Goal: Browse casually: Explore the website without a specific task or goal

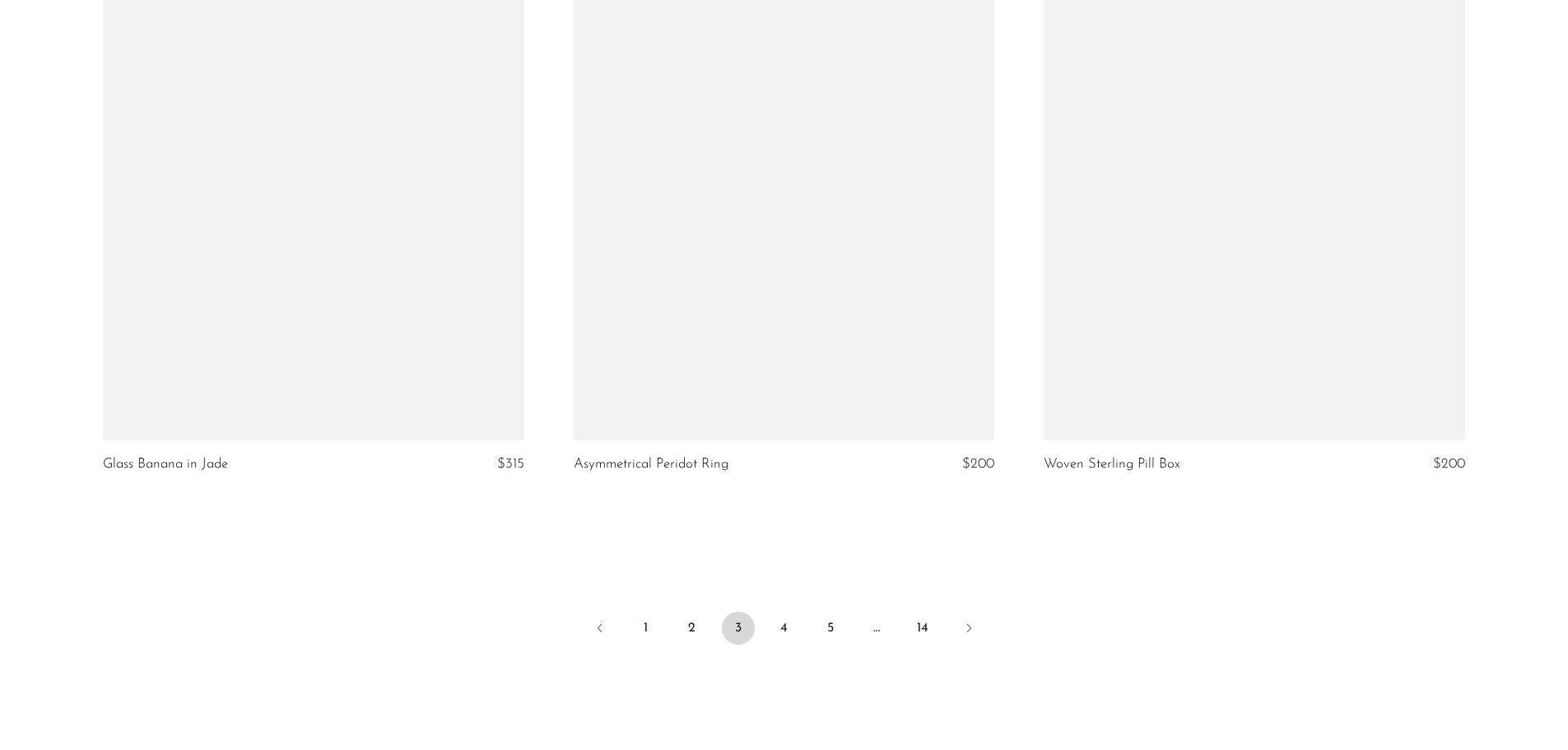
scroll to position [7567, 0]
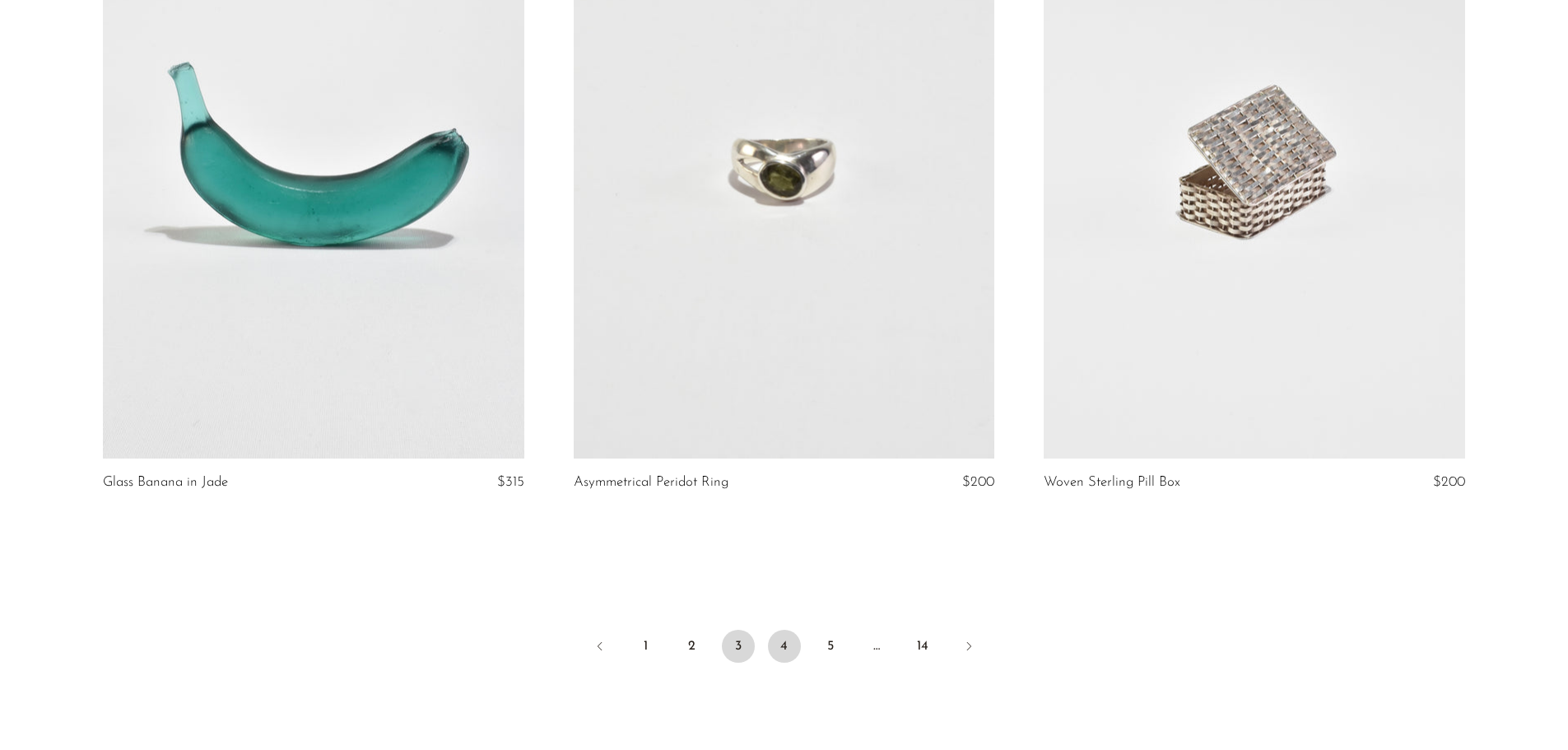
click at [788, 656] on link "4" at bounding box center [784, 646] width 33 height 33
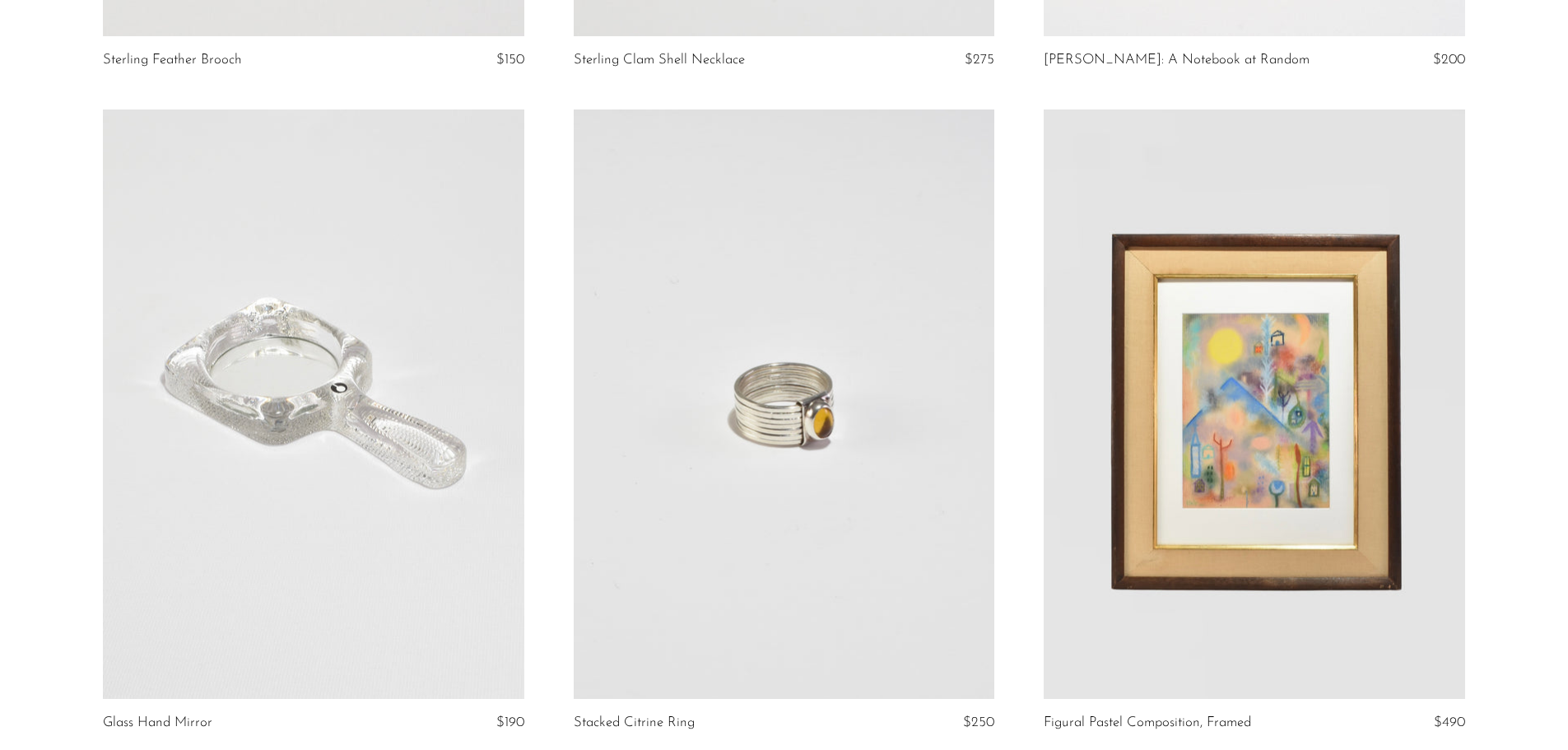
scroll to position [7732, 0]
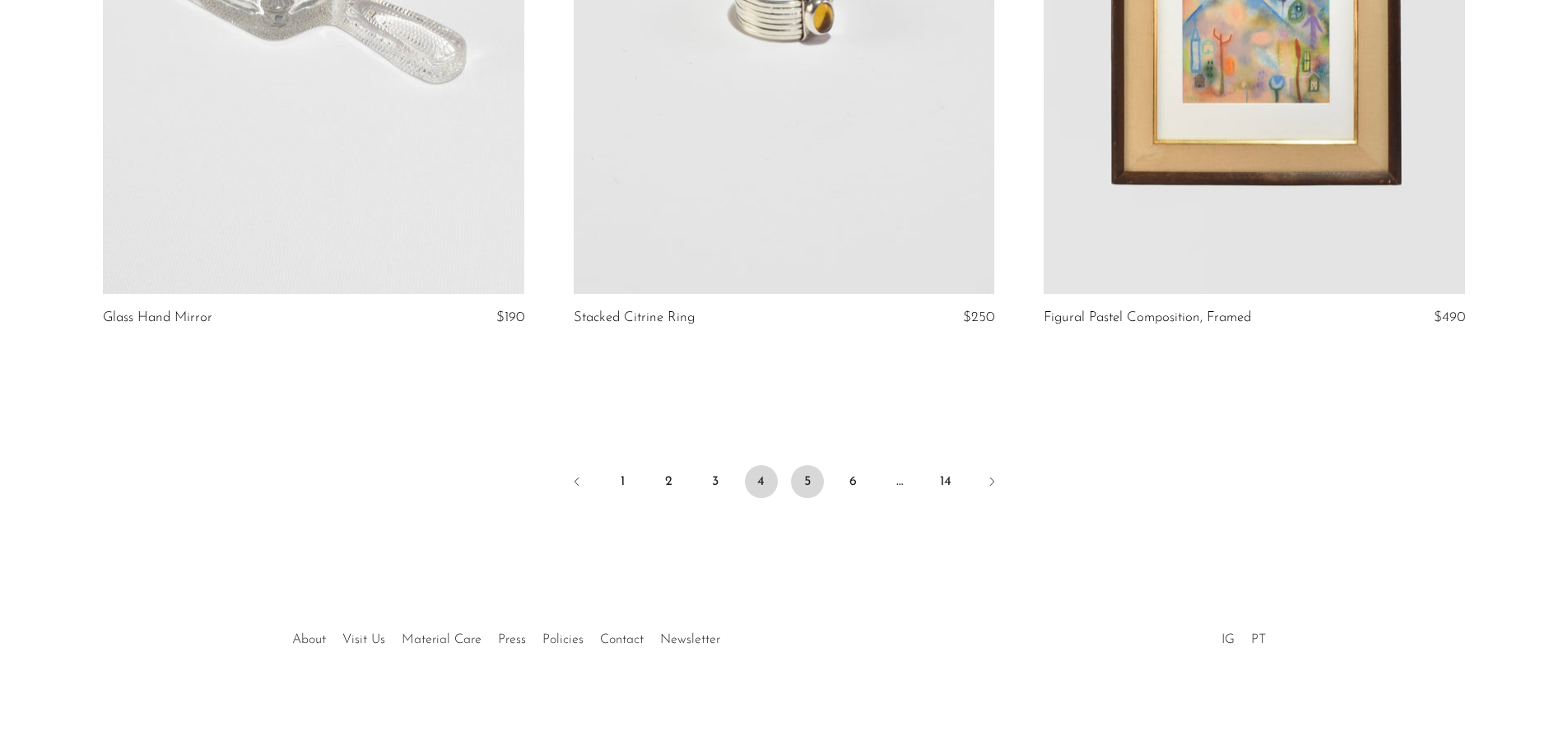
click at [815, 479] on link "5" at bounding box center [807, 482] width 33 height 33
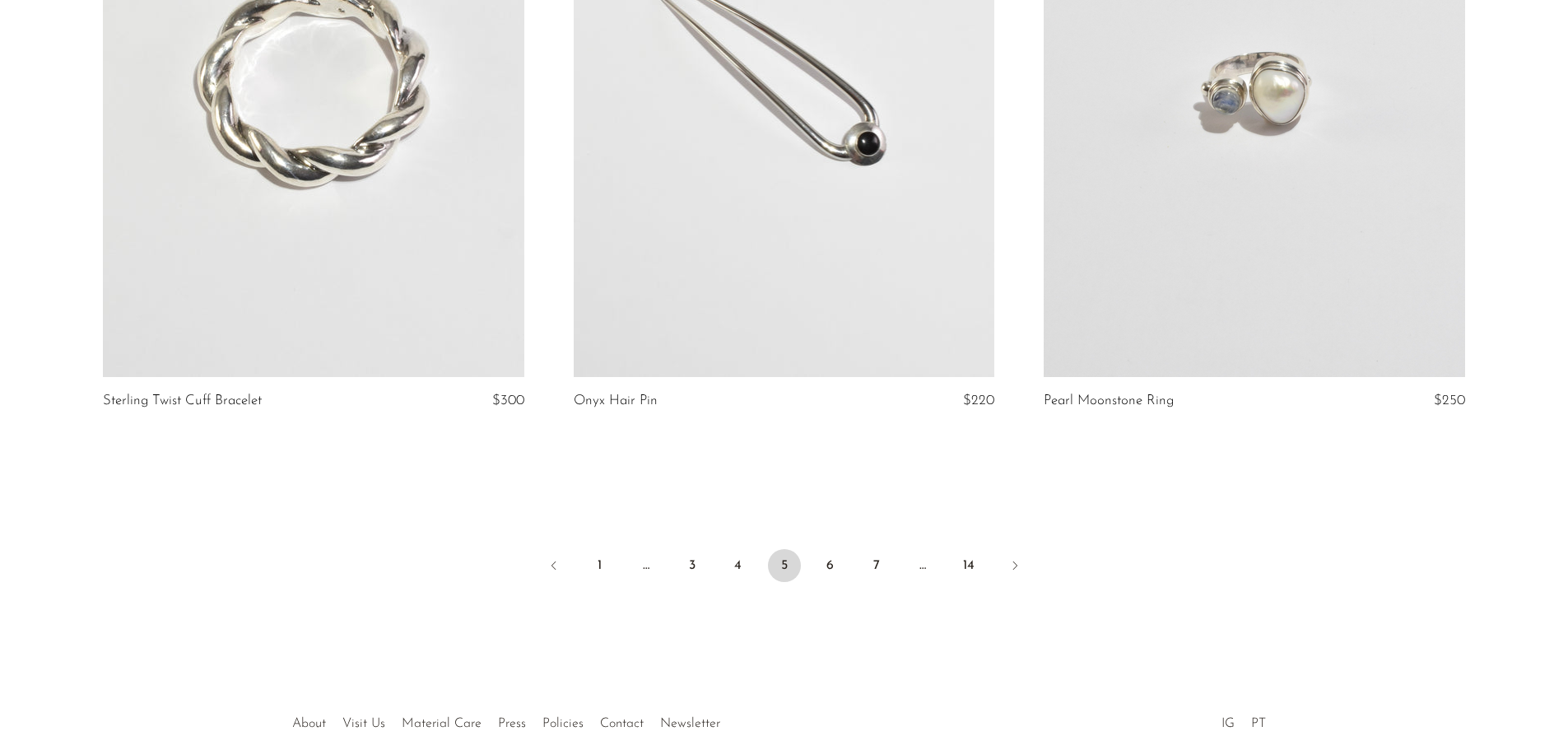
scroll to position [7567, 0]
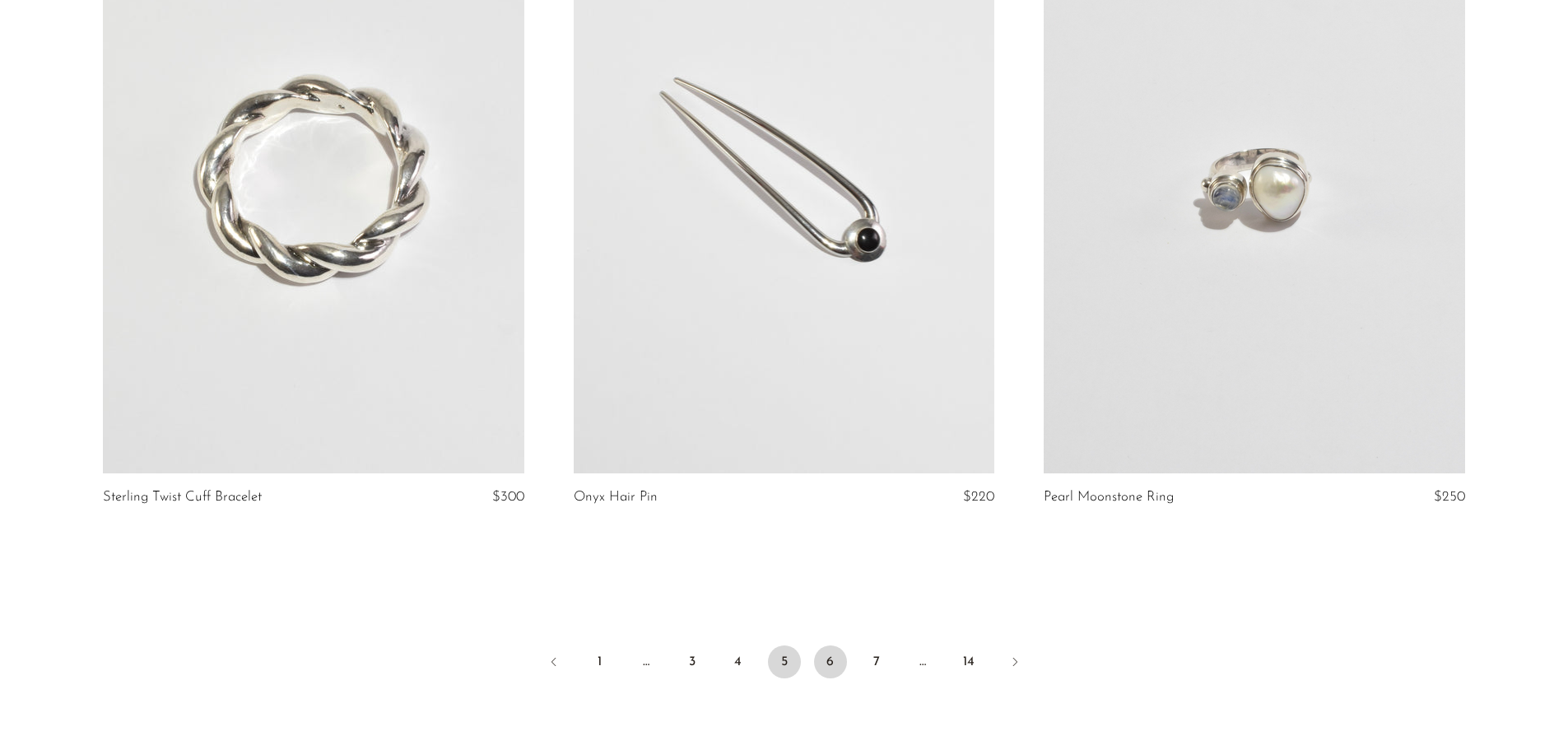
click at [837, 646] on link "6" at bounding box center [831, 662] width 33 height 33
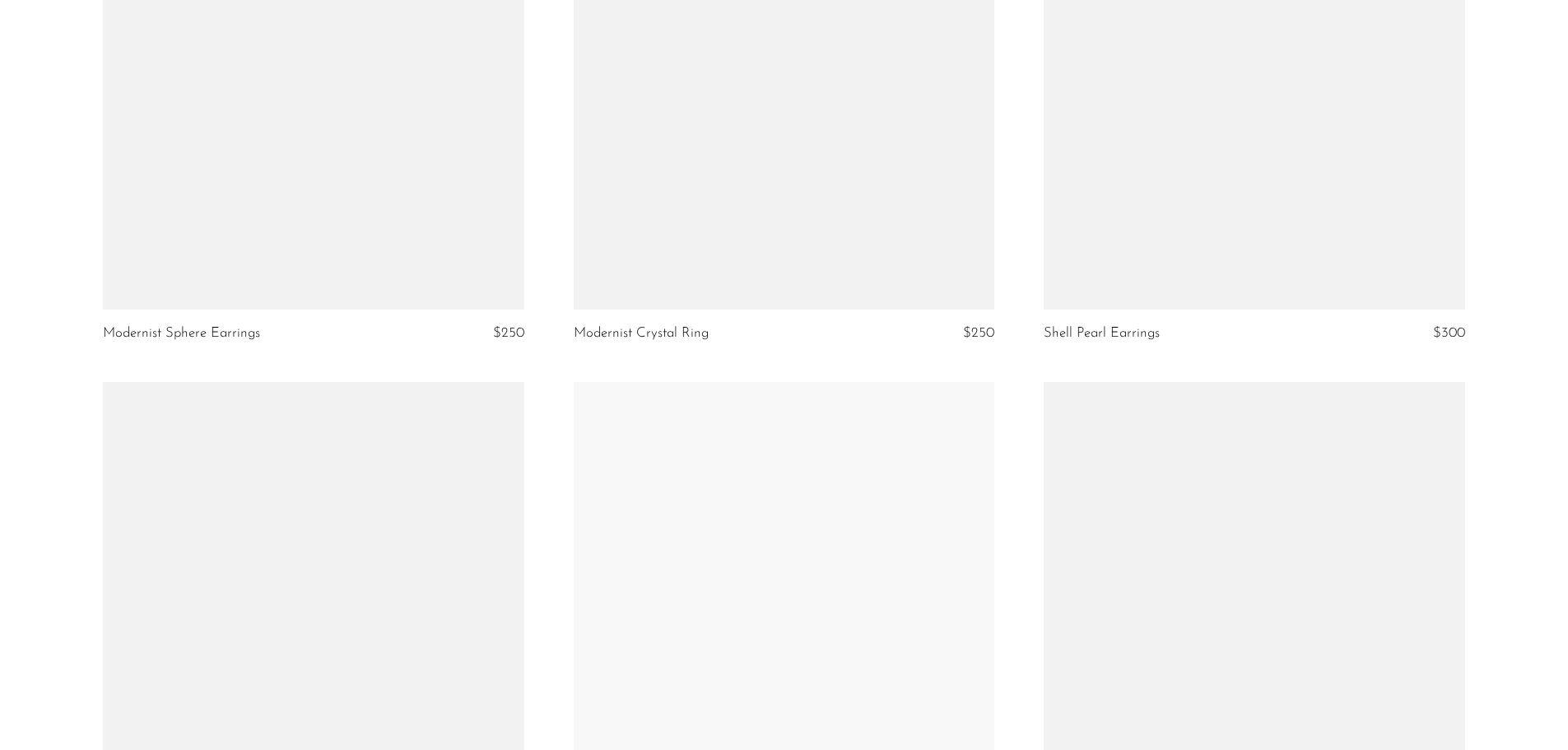
scroll to position [6998, 0]
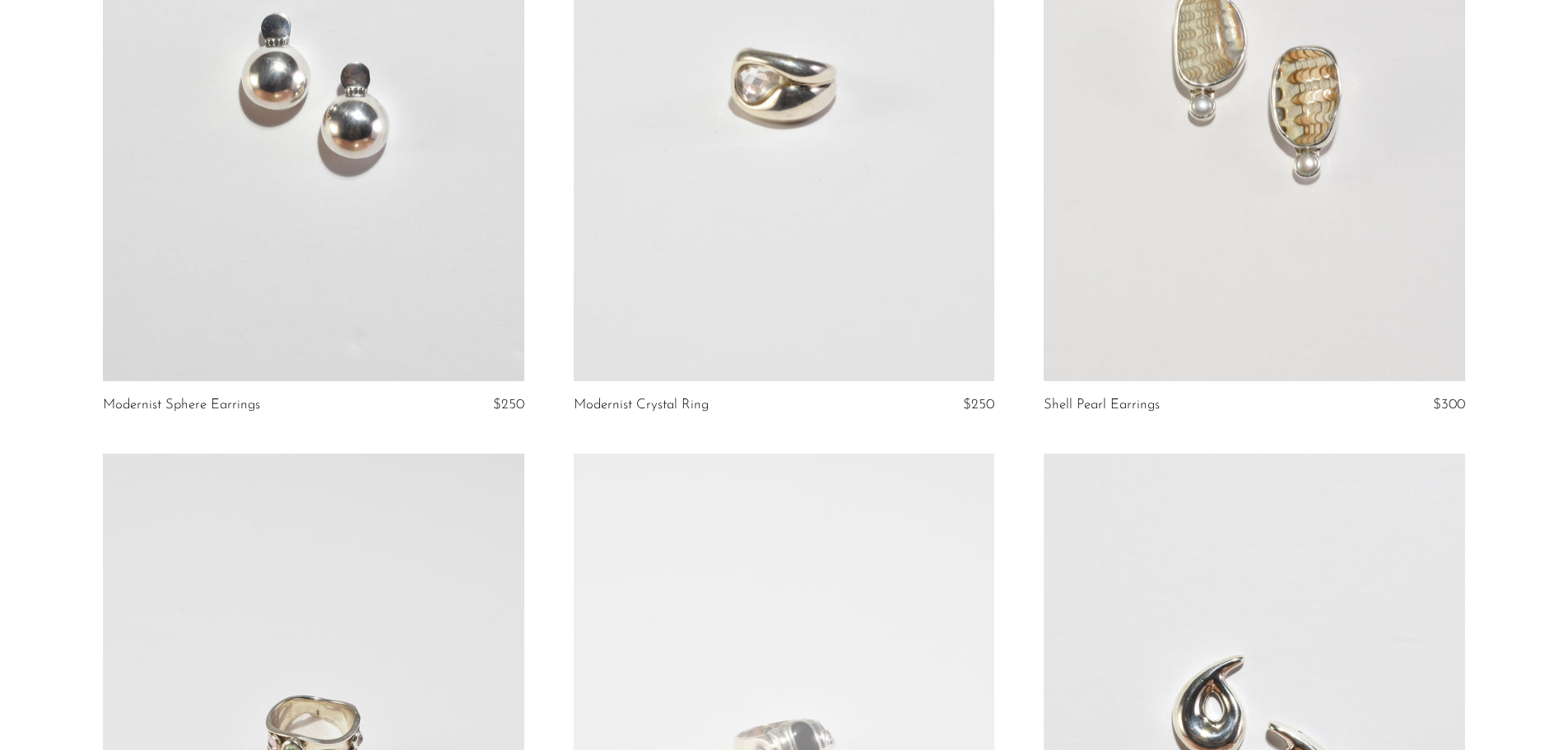
click at [1149, 163] on link at bounding box center [1254, 86] width 421 height 589
